Goal: Task Accomplishment & Management: Manage account settings

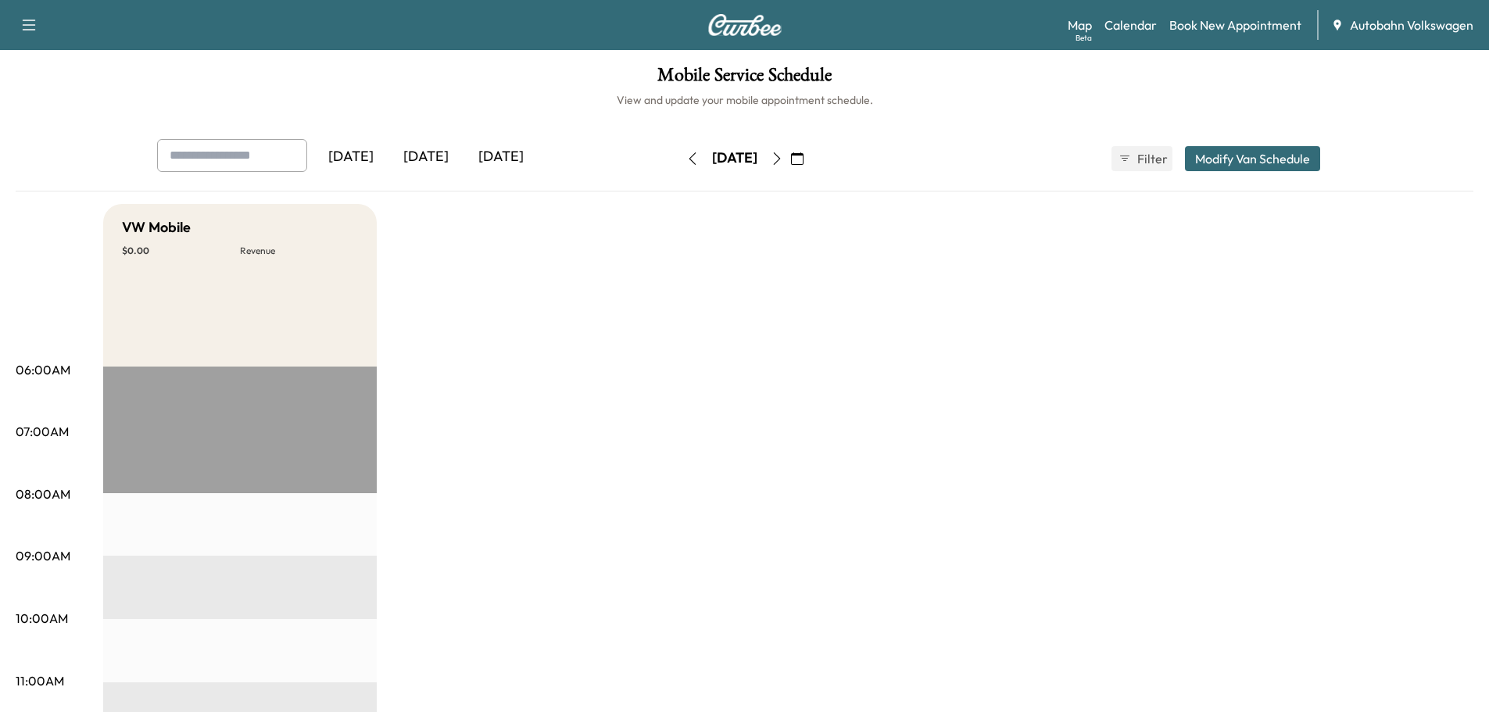
click at [425, 158] on div "[DATE]" at bounding box center [425, 157] width 75 height 36
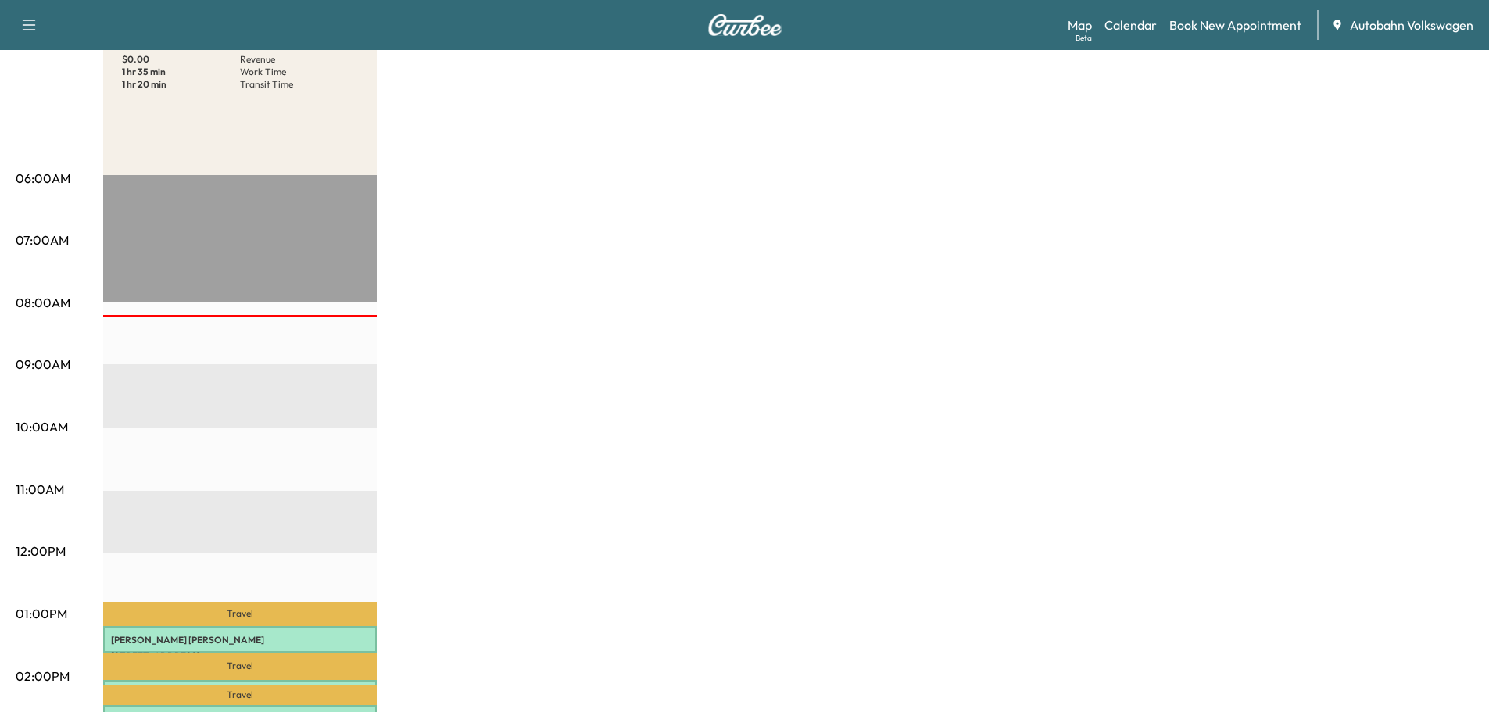
scroll to position [469, 0]
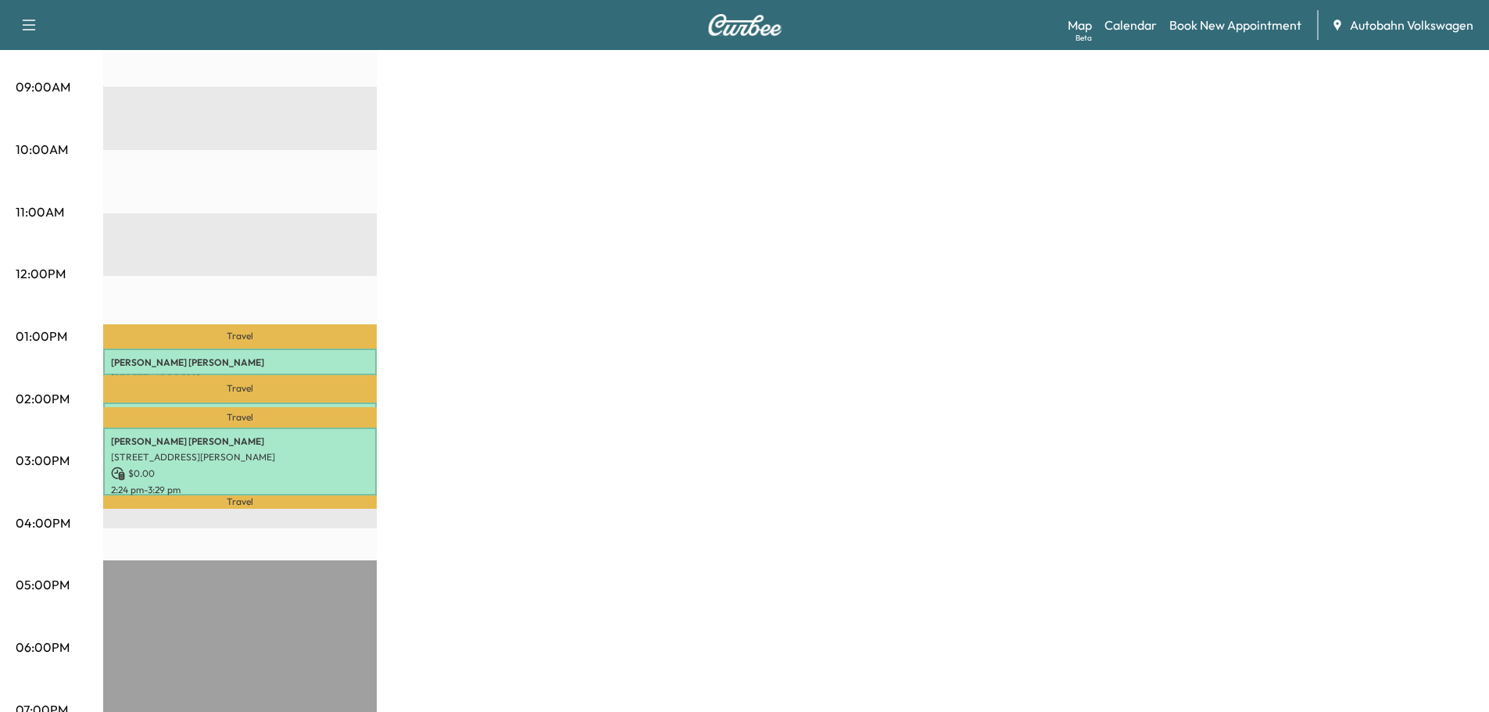
click at [707, 641] on div "VW Mobile $ 0.00 Revenue 1 hr 35 min Work Time 1 hr 20 min Transit Time Travel …" at bounding box center [788, 321] width 1370 height 1172
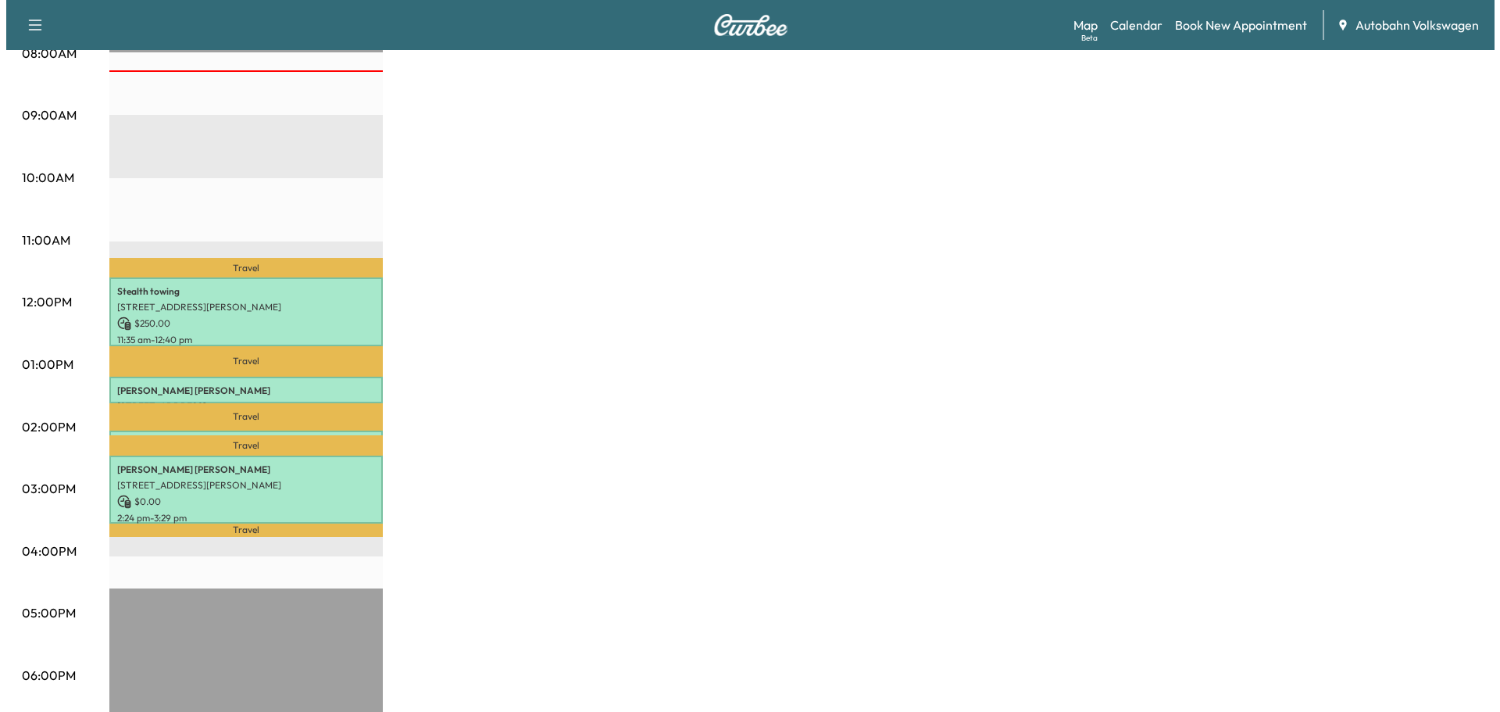
scroll to position [469, 0]
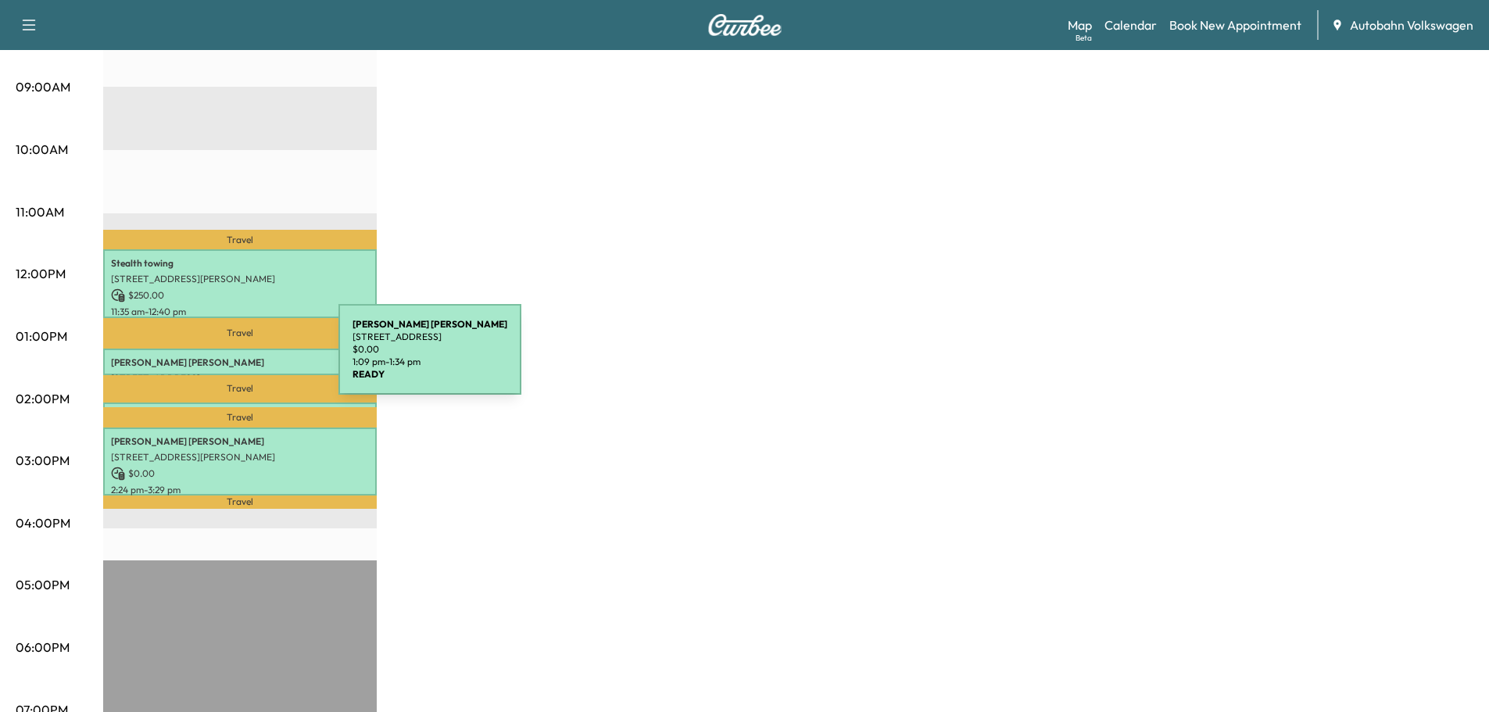
click at [221, 359] on p "Sammantha Hardesty" at bounding box center [240, 362] width 258 height 13
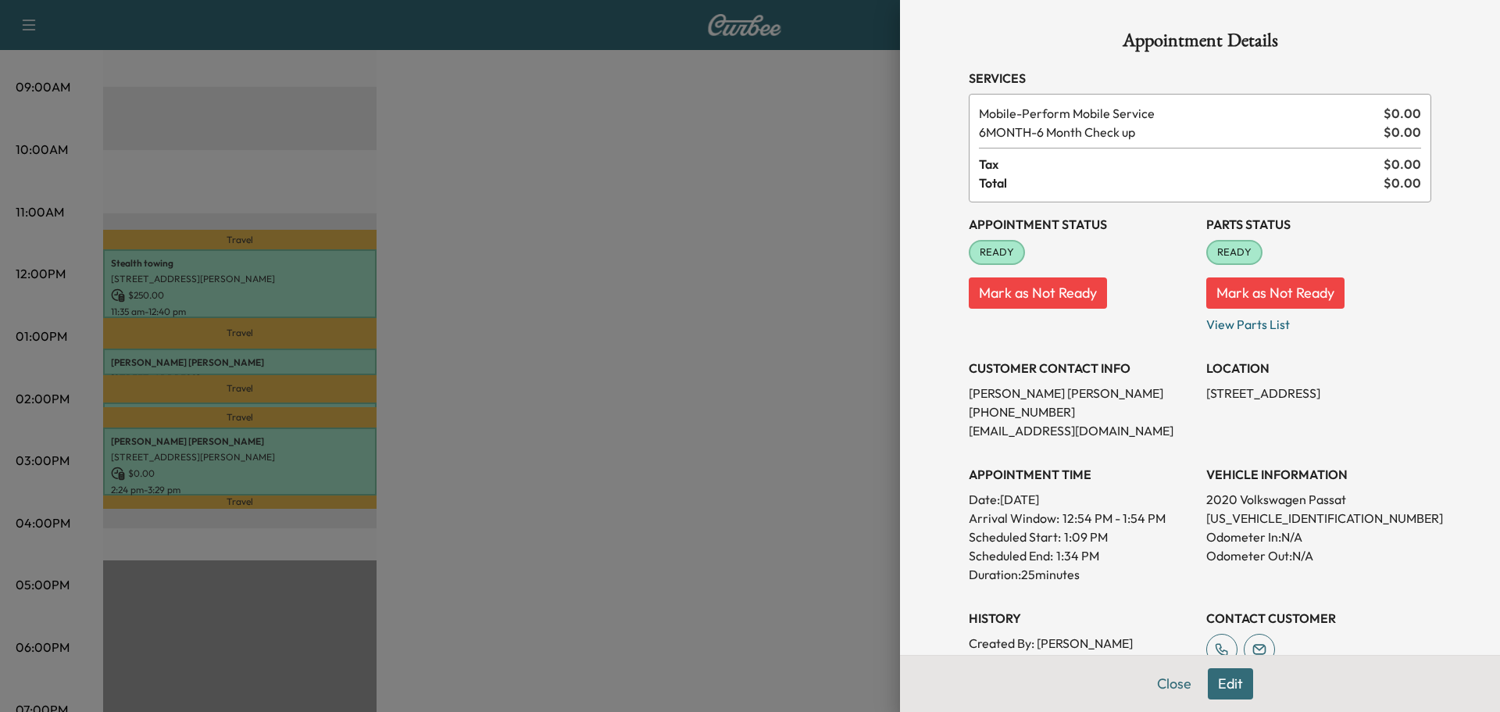
click at [549, 390] on div at bounding box center [750, 356] width 1500 height 712
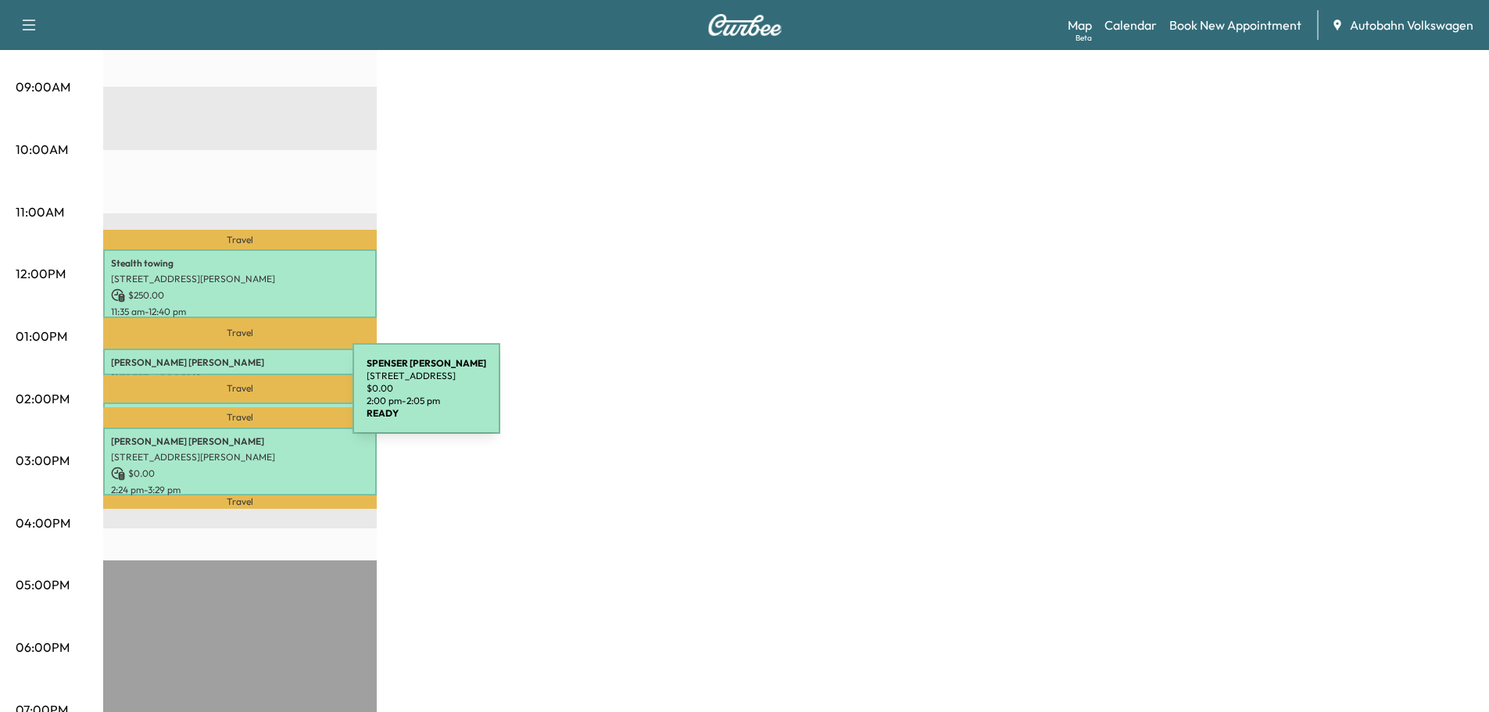
click at [235, 402] on div "SPENSER DAVIS 1045 Silver Spur Ln, Fort Worth, TX 76179, USA $ 0.00 2:00 pm - 2…" at bounding box center [239, 410] width 273 height 16
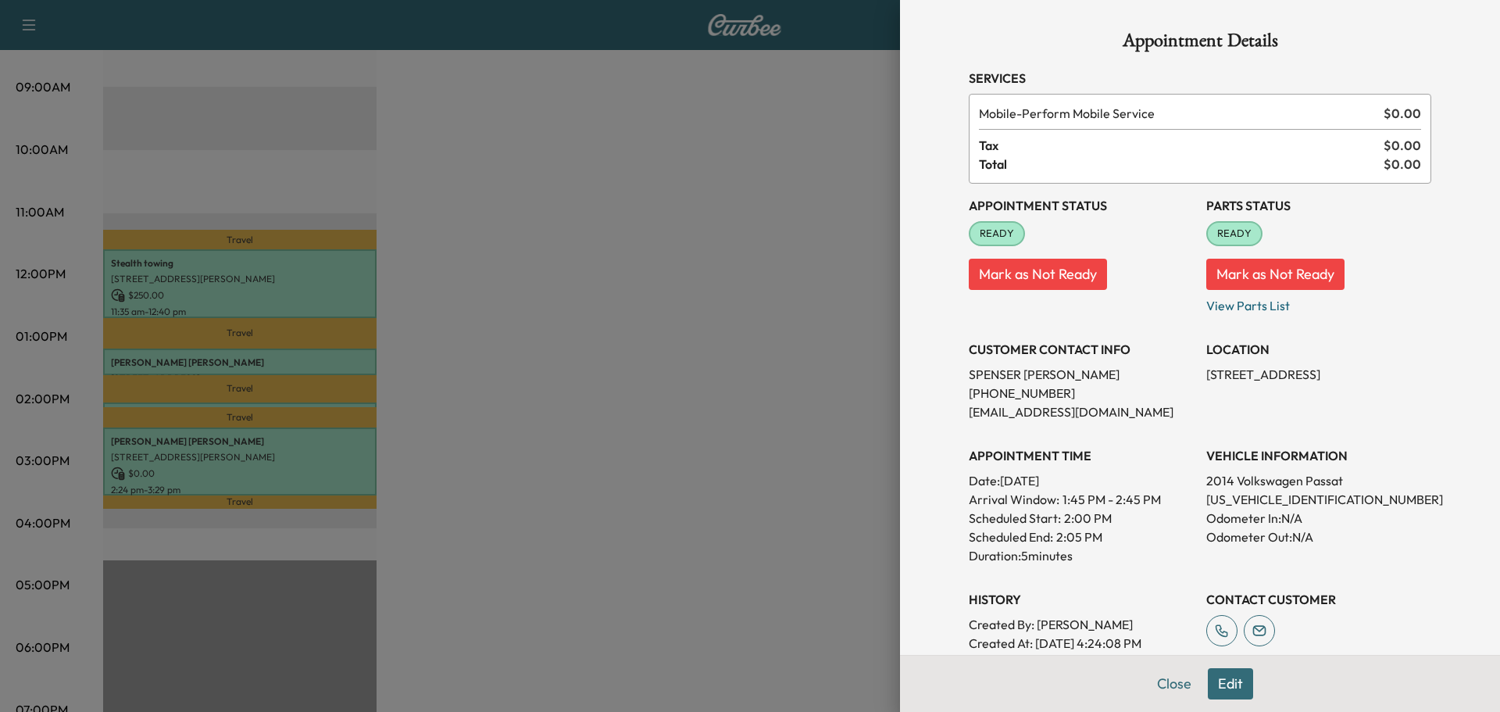
click at [587, 361] on div at bounding box center [750, 356] width 1500 height 712
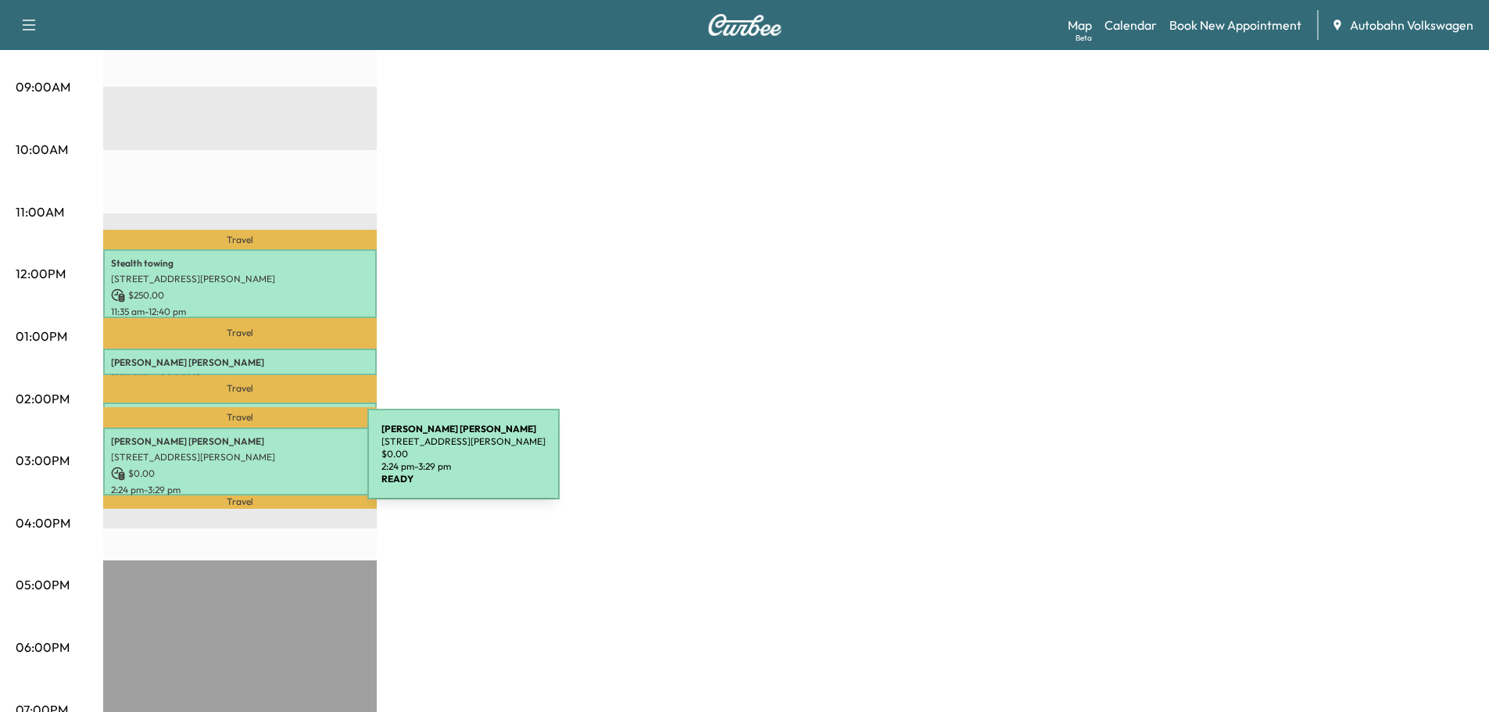
click at [250, 467] on p "$ 0.00" at bounding box center [240, 474] width 258 height 14
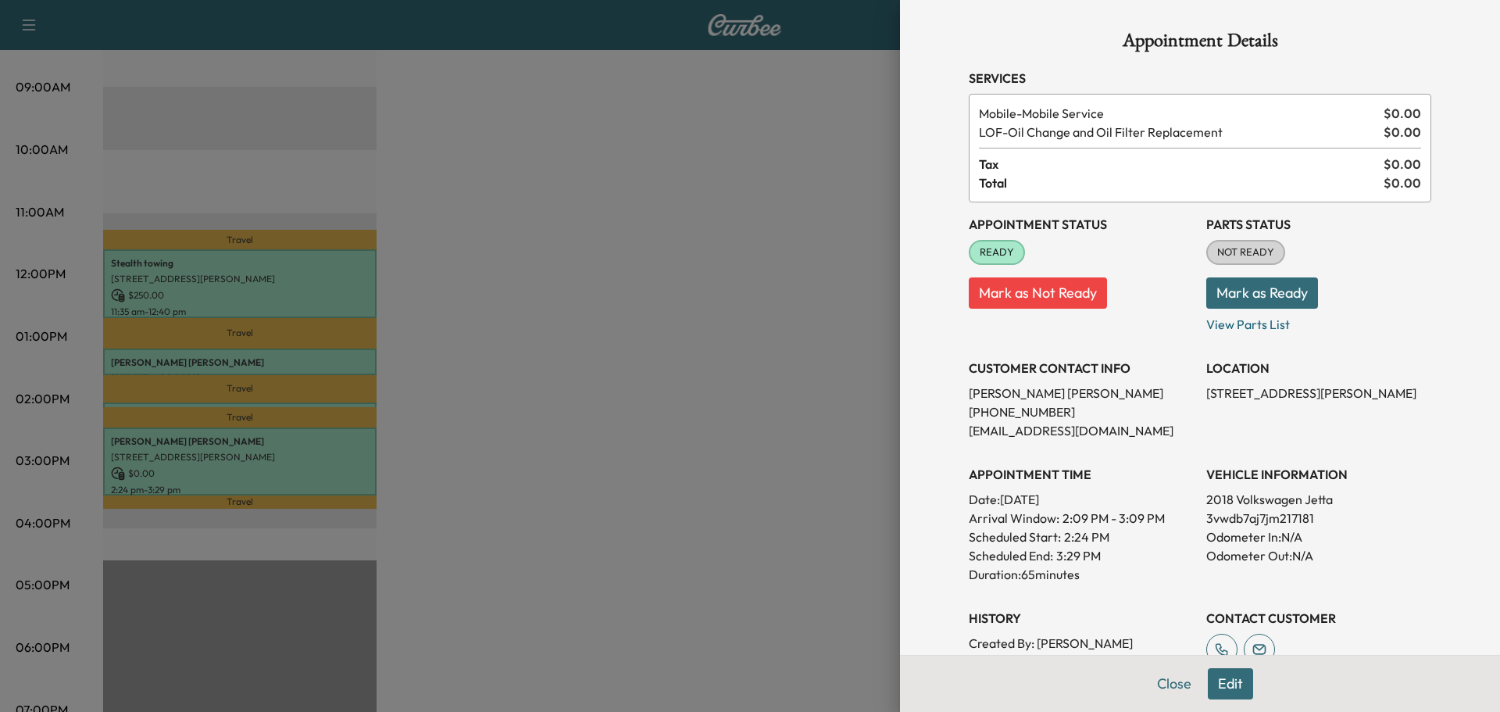
click at [579, 436] on div at bounding box center [750, 356] width 1500 height 712
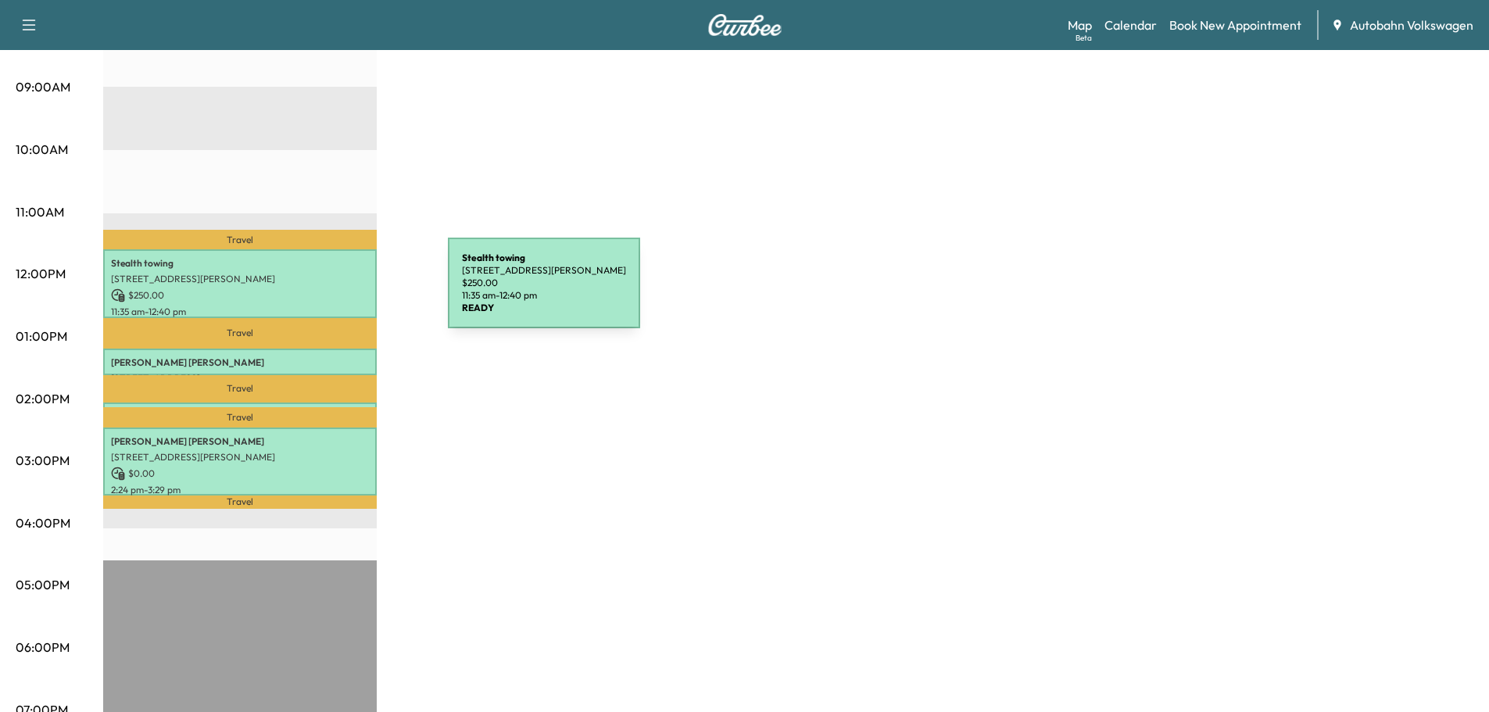
click at [331, 292] on p "$ 250.00" at bounding box center [240, 295] width 258 height 14
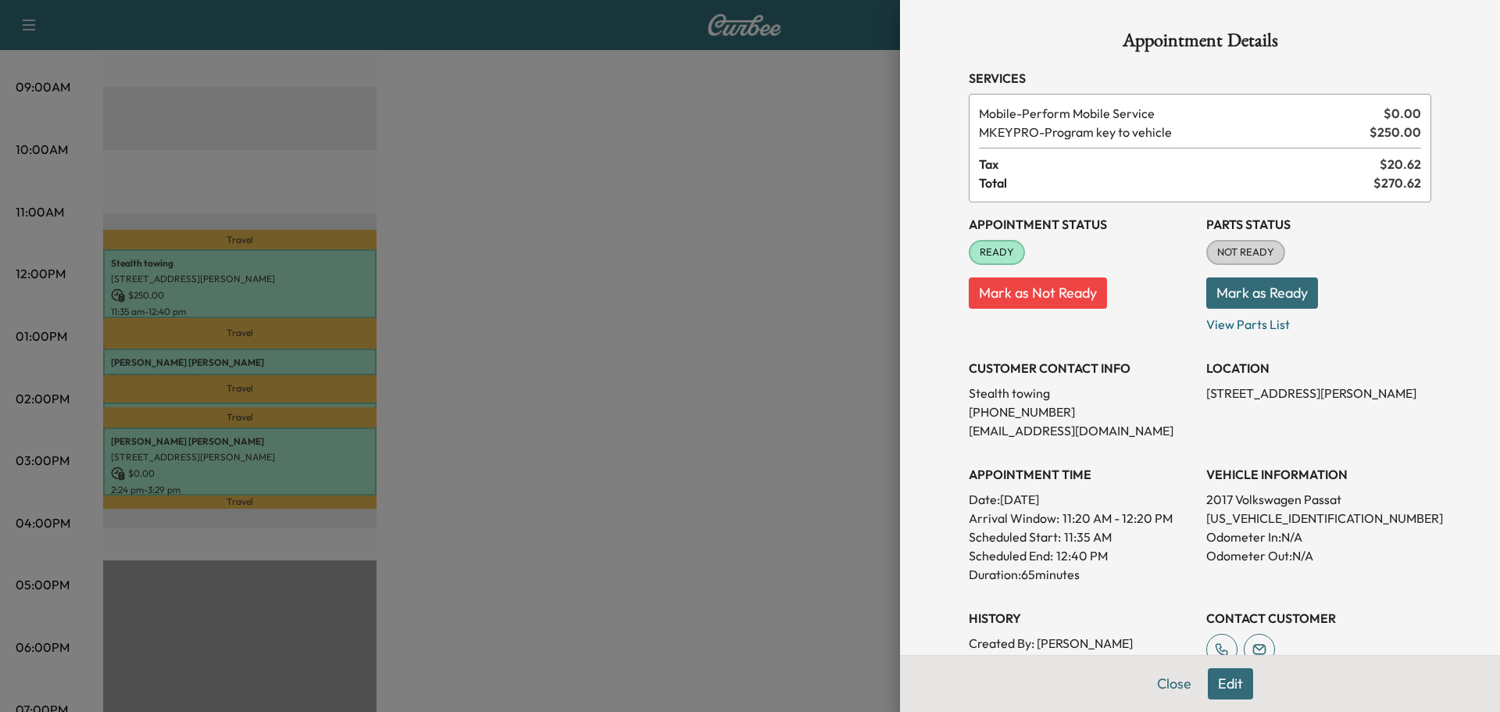
click at [1221, 302] on button "Mark as Ready" at bounding box center [1263, 292] width 112 height 31
click at [652, 358] on div at bounding box center [750, 356] width 1500 height 712
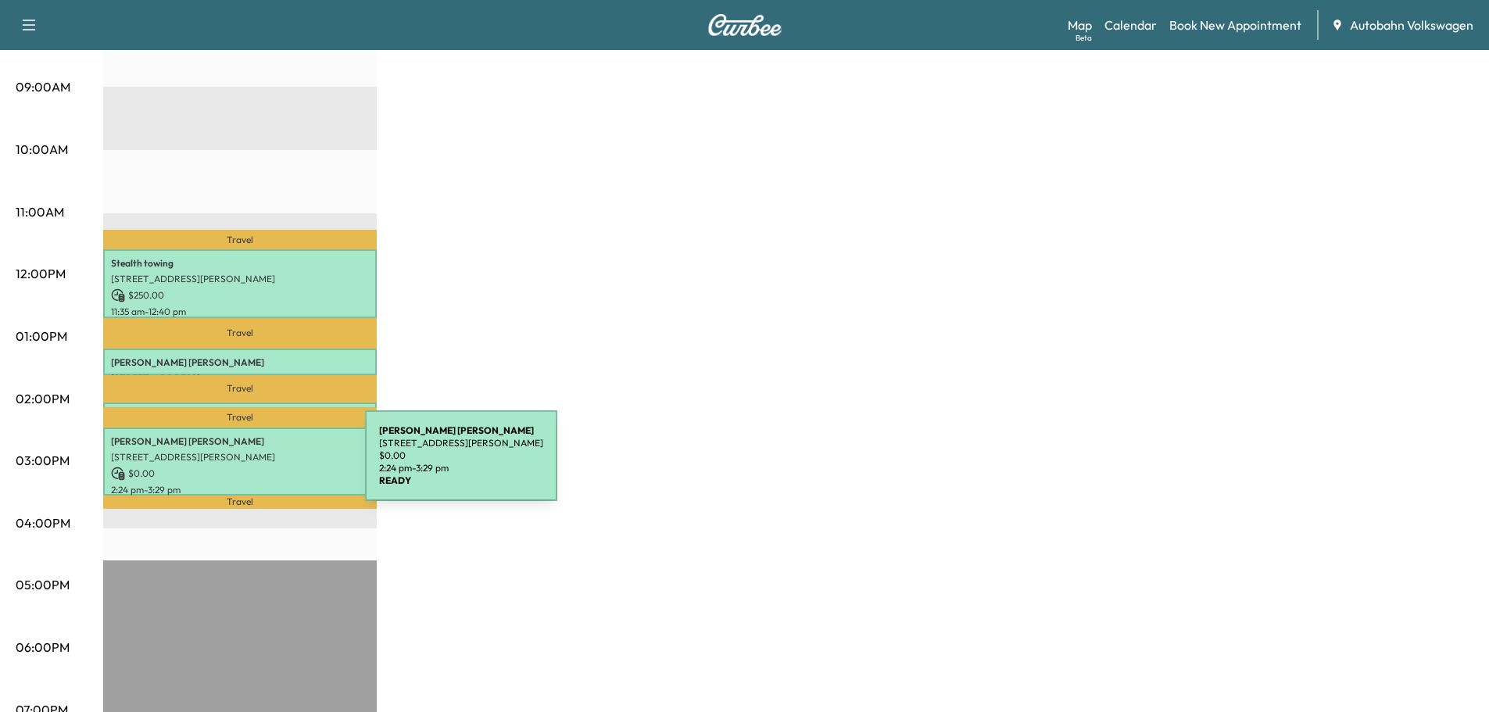
click at [248, 467] on p "$ 0.00" at bounding box center [240, 474] width 258 height 14
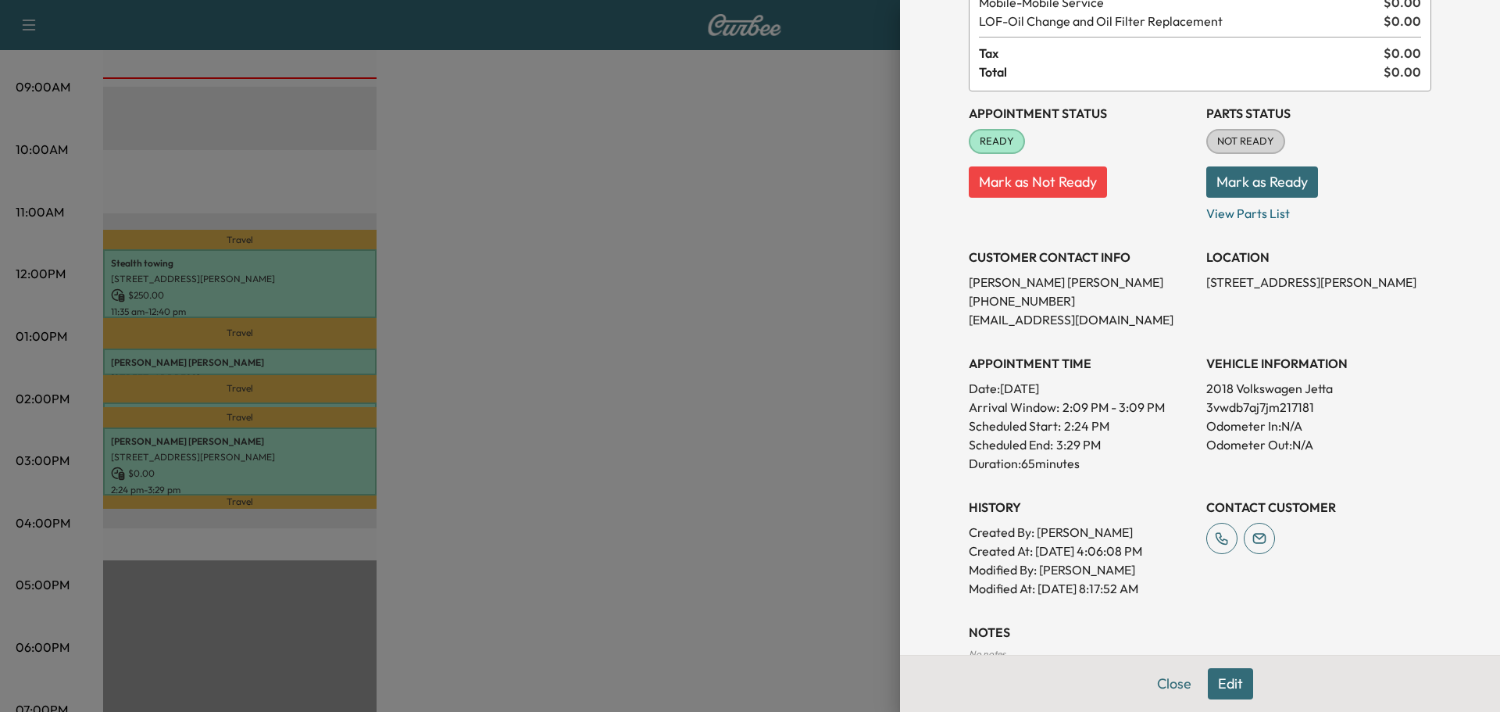
scroll to position [282, 0]
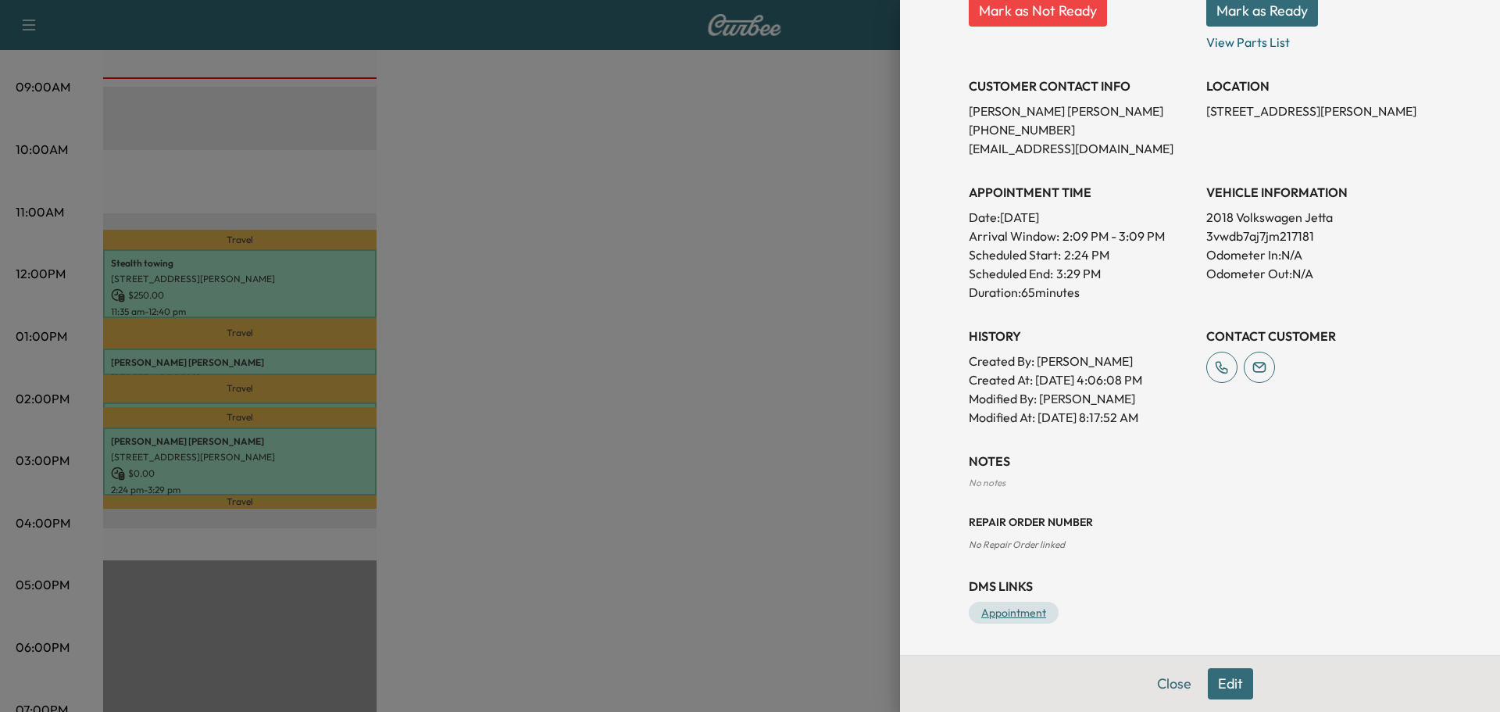
click at [1007, 610] on link "Appointment" at bounding box center [1014, 613] width 90 height 22
click at [1259, 15] on button "Mark as Ready" at bounding box center [1263, 10] width 112 height 31
